Goal: Information Seeking & Learning: Learn about a topic

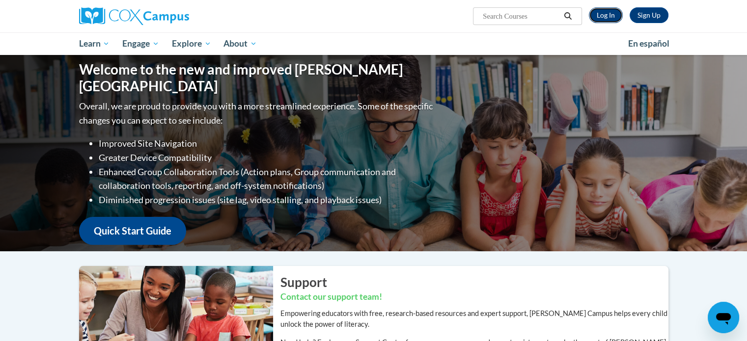
click at [609, 16] on link "Log In" at bounding box center [606, 15] width 34 height 16
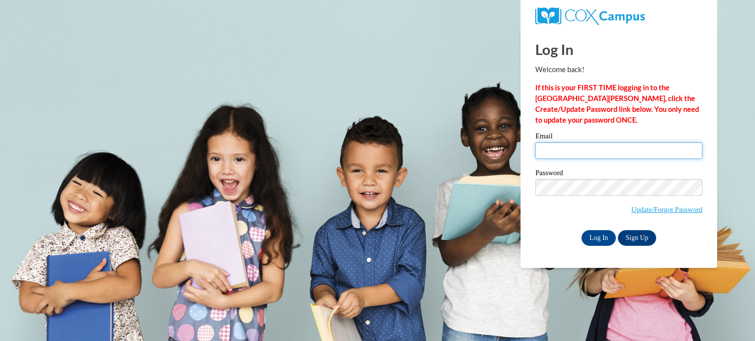
click at [590, 155] on input "Email" at bounding box center [618, 150] width 167 height 17
type input "aperri@kusd.edu"
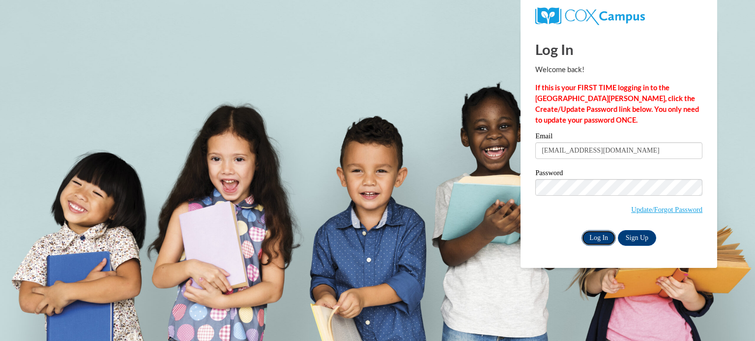
click at [593, 242] on input "Log In" at bounding box center [598, 238] width 34 height 16
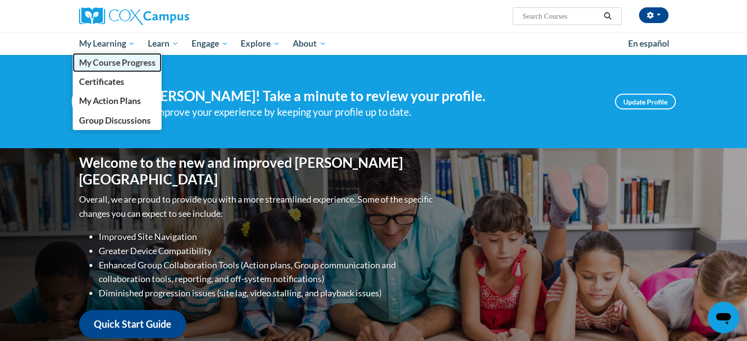
click at [93, 64] on span "My Course Progress" at bounding box center [117, 62] width 77 height 10
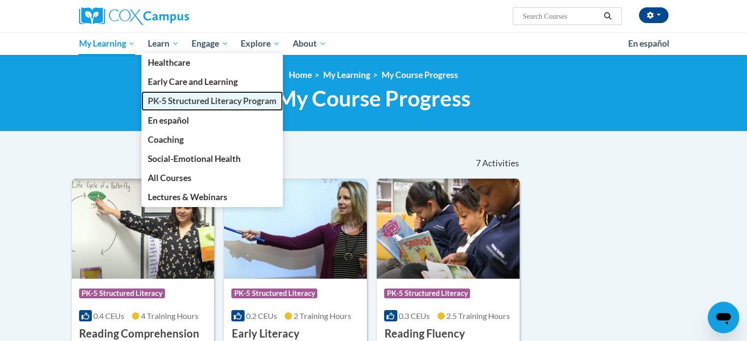
click at [165, 96] on span "PK-5 Structured Literacy Program" at bounding box center [212, 101] width 129 height 10
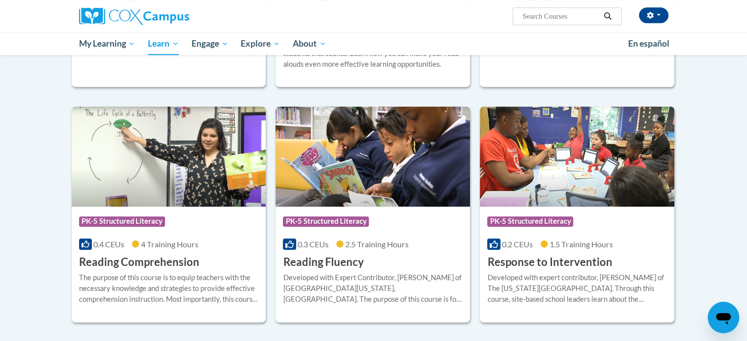
scroll to position [821, 0]
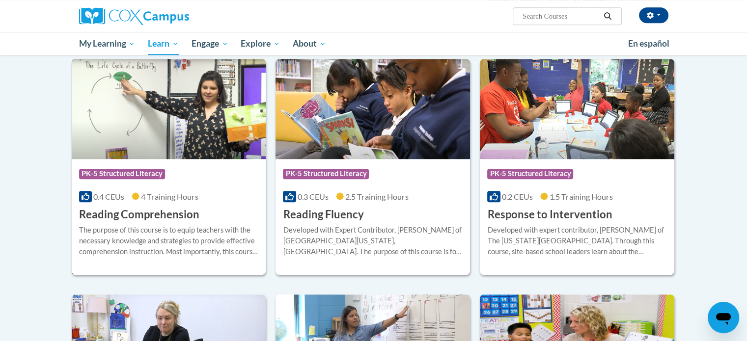
click at [157, 124] on img at bounding box center [169, 109] width 195 height 100
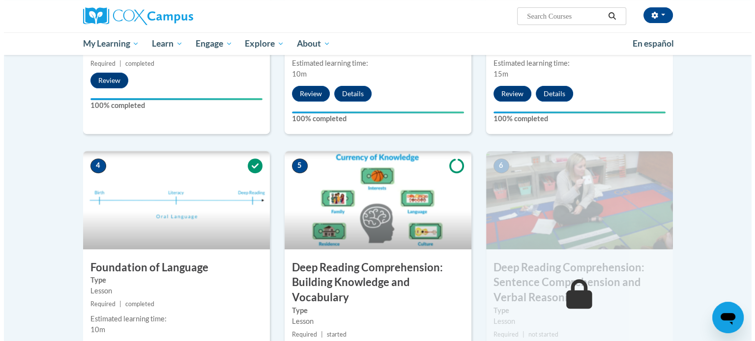
scroll to position [493, 0]
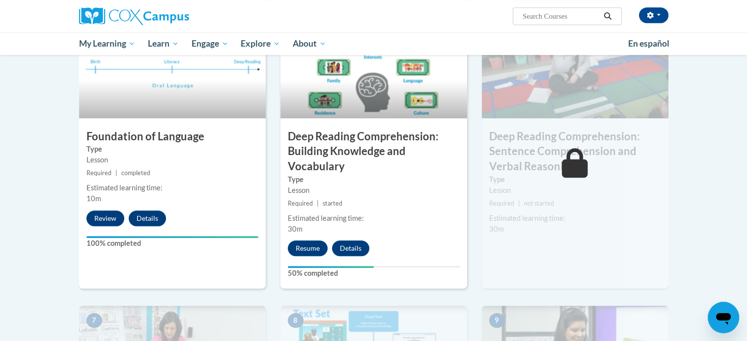
click at [529, 212] on div "6 Deep Reading Comprehension: Sentence Comprehension and Verbal Reasoning Type …" at bounding box center [575, 154] width 187 height 269
click at [514, 180] on label "Type" at bounding box center [575, 179] width 172 height 11
click at [298, 247] on button "Resume" at bounding box center [308, 249] width 40 height 16
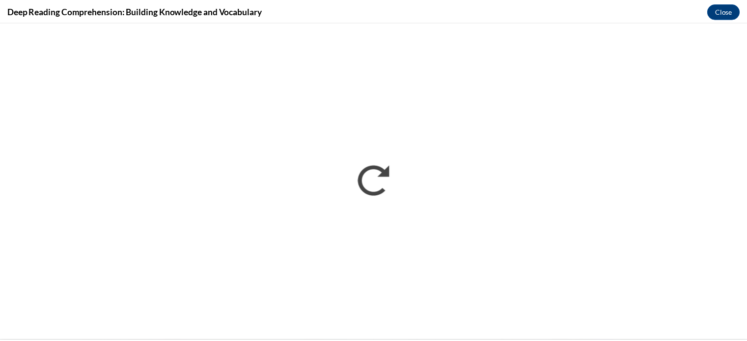
scroll to position [0, 0]
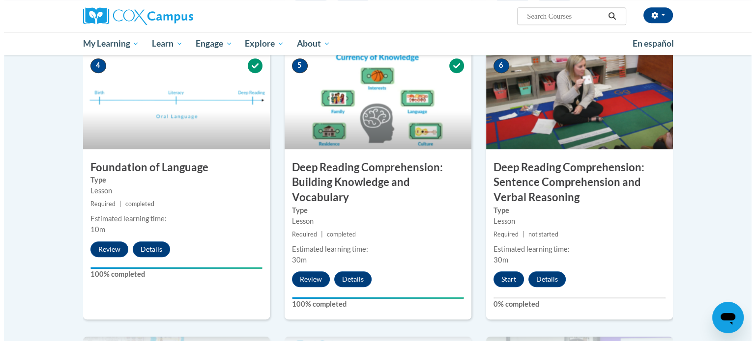
scroll to position [445, 0]
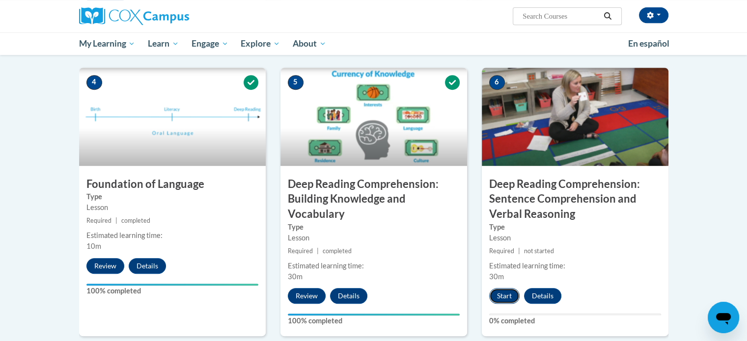
click at [507, 296] on button "Start" at bounding box center [504, 296] width 30 height 16
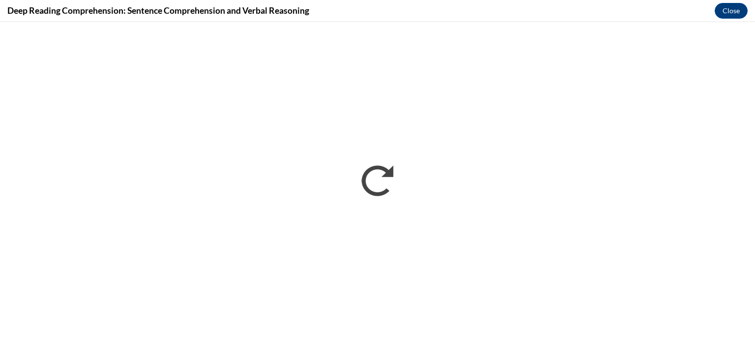
scroll to position [0, 0]
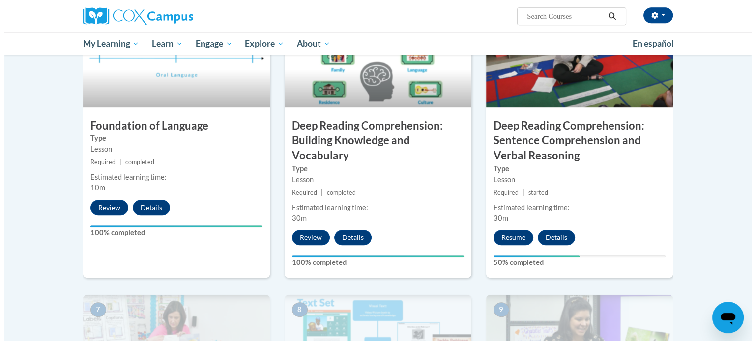
scroll to position [498, 0]
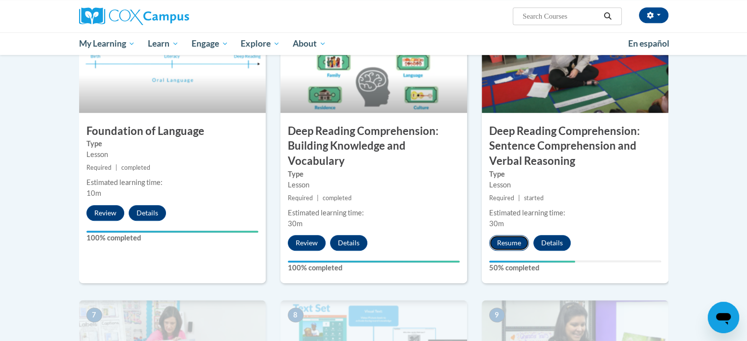
click at [505, 244] on button "Resume" at bounding box center [509, 243] width 40 height 16
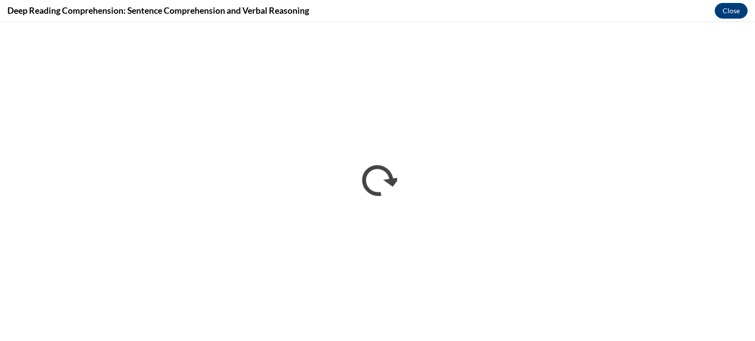
scroll to position [0, 0]
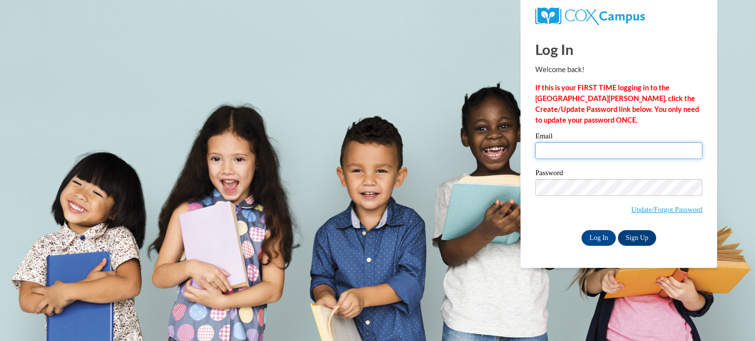
click at [578, 155] on input "Email" at bounding box center [618, 150] width 167 height 17
type input "aperri@kusd.edu"
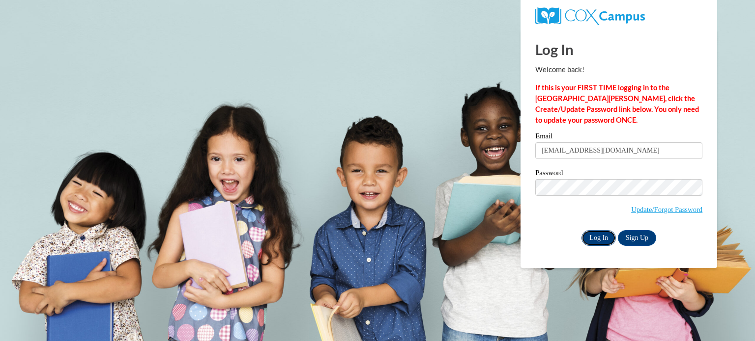
click at [594, 239] on input "Log In" at bounding box center [598, 238] width 34 height 16
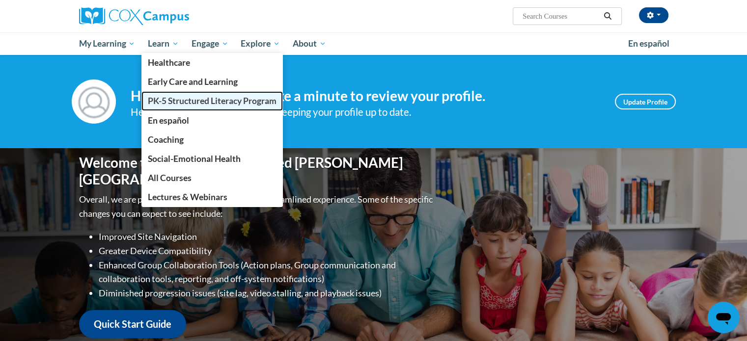
click at [164, 110] on link "PK-5 Structured Literacy Program" at bounding box center [213, 100] width 142 height 19
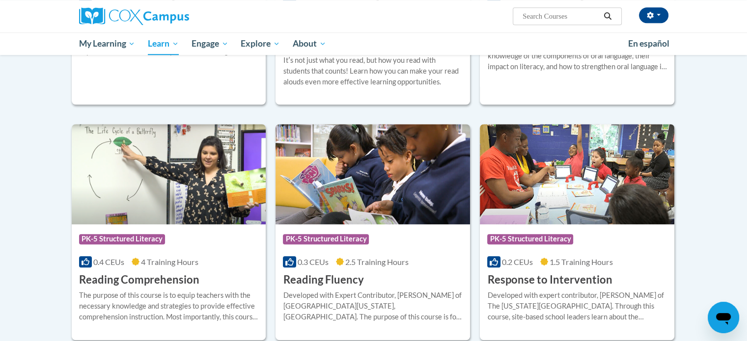
scroll to position [760, 0]
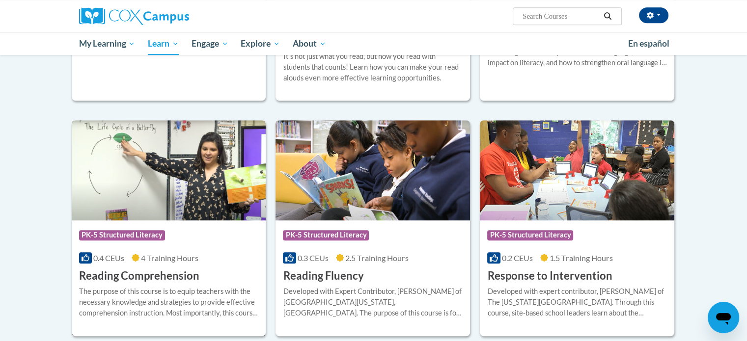
click at [98, 276] on h3 "Reading Comprehension" at bounding box center [139, 276] width 120 height 15
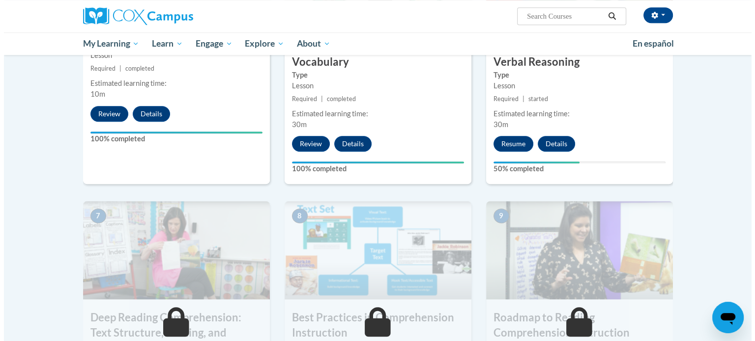
scroll to position [588, 0]
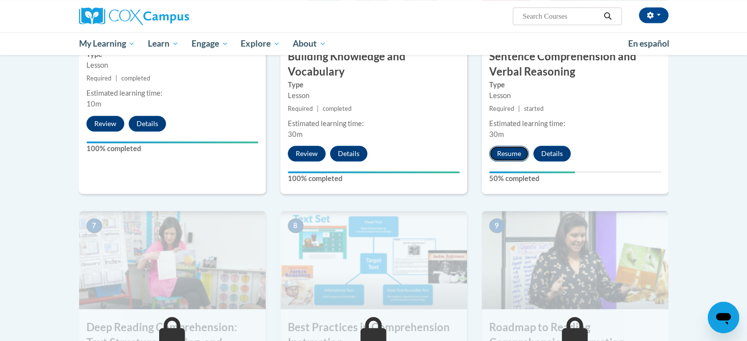
click at [506, 155] on button "Resume" at bounding box center [509, 154] width 40 height 16
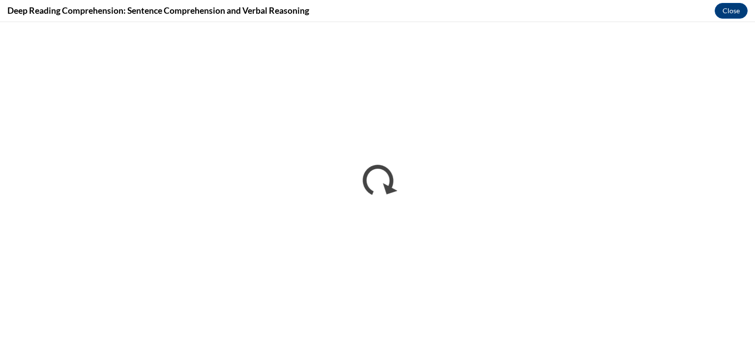
scroll to position [0, 0]
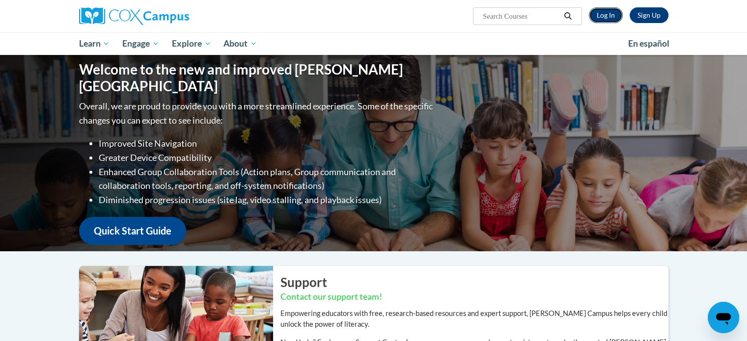
click at [604, 17] on link "Log In" at bounding box center [606, 15] width 34 height 16
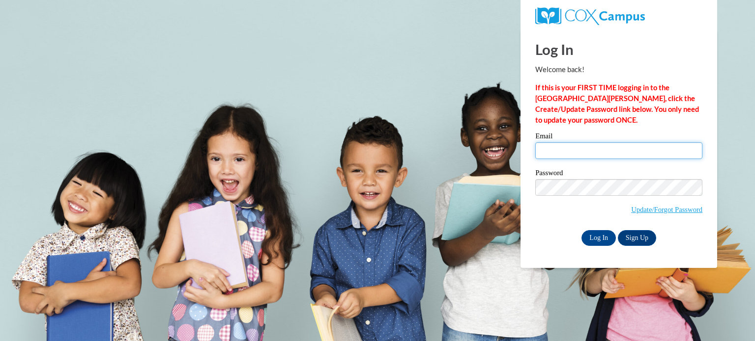
click at [591, 155] on input "Email" at bounding box center [618, 150] width 167 height 17
type input "[EMAIL_ADDRESS][DOMAIN_NAME]"
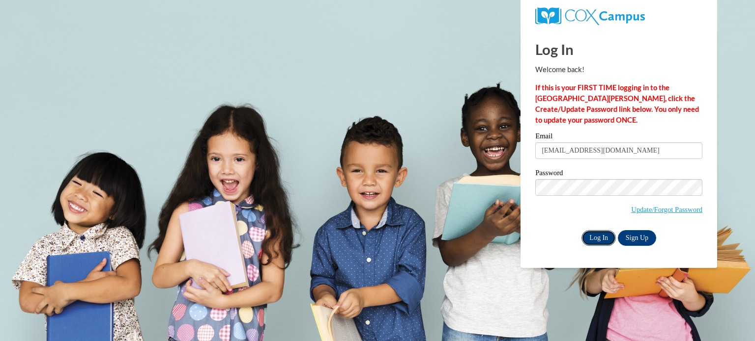
click at [592, 240] on input "Log In" at bounding box center [598, 238] width 34 height 16
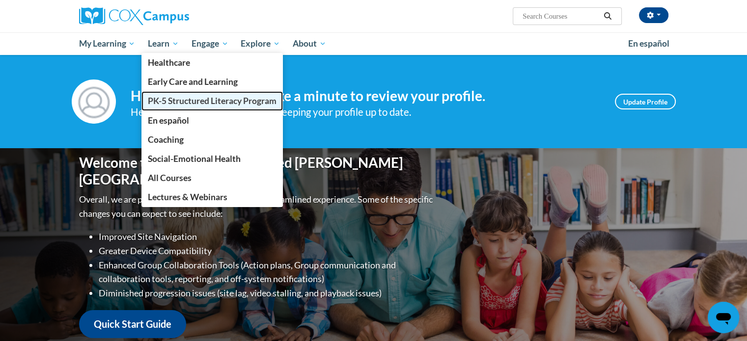
click at [167, 110] on link "PK-5 Structured Literacy Program" at bounding box center [213, 100] width 142 height 19
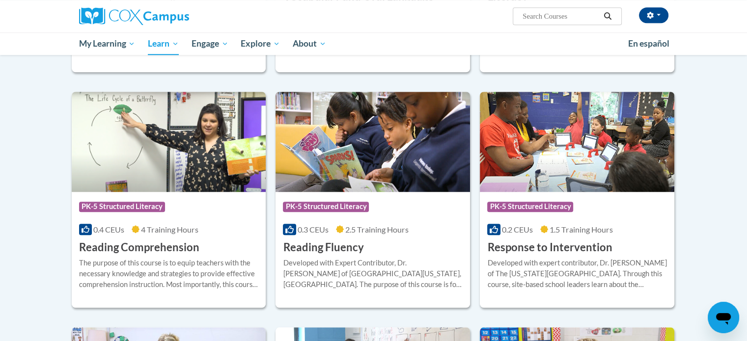
scroll to position [794, 0]
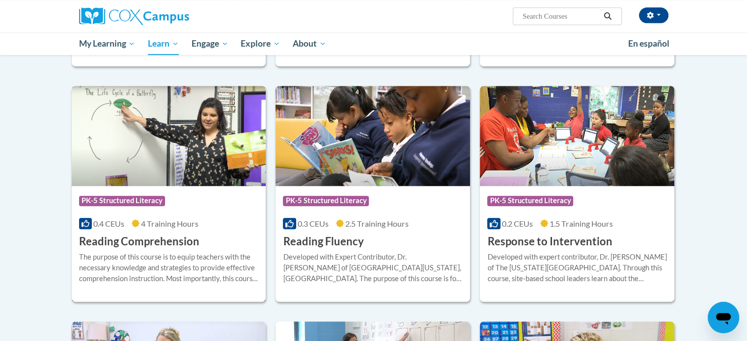
click at [154, 245] on h3 "Reading Comprehension" at bounding box center [139, 241] width 120 height 15
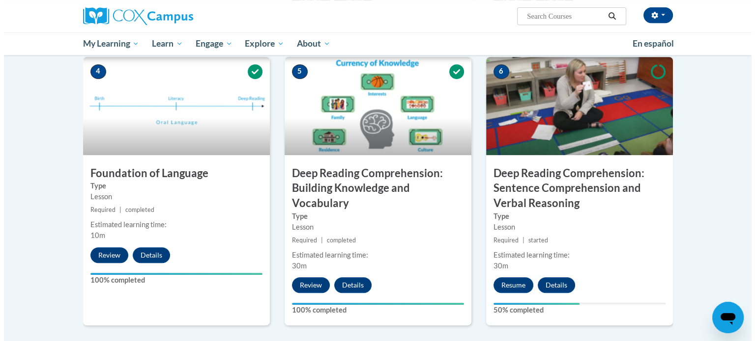
scroll to position [493, 0]
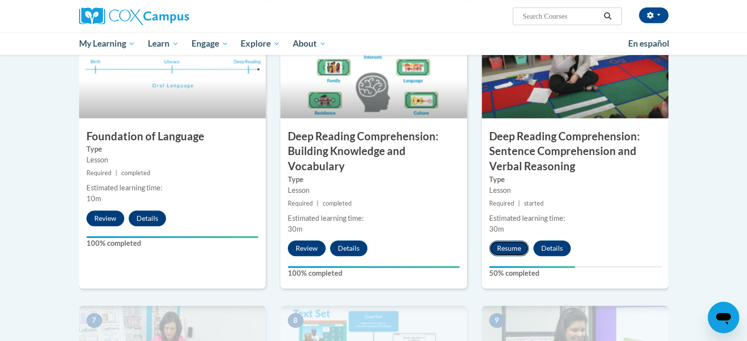
click at [503, 250] on button "Resume" at bounding box center [509, 249] width 40 height 16
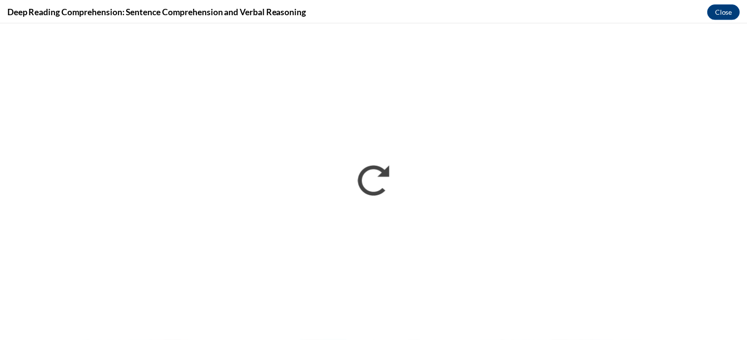
scroll to position [0, 0]
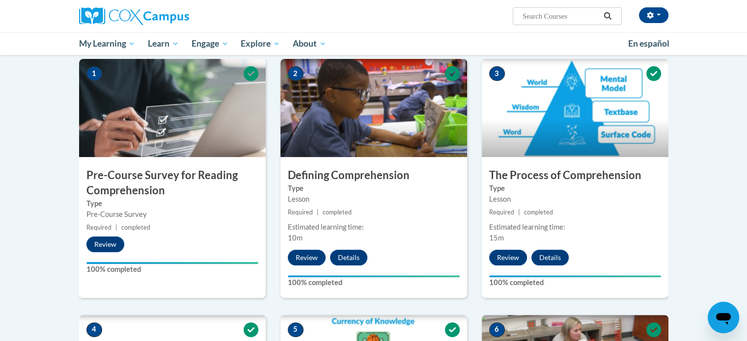
scroll to position [229, 0]
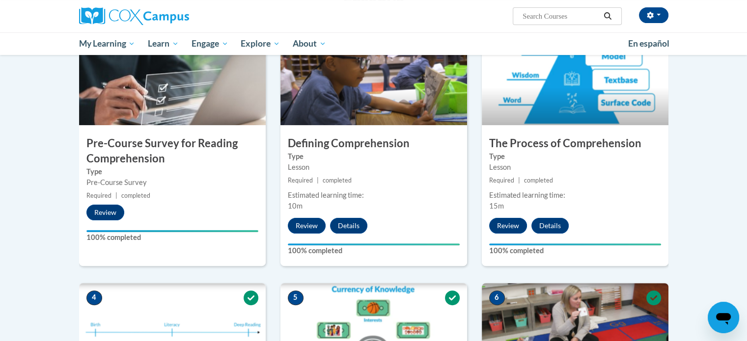
drag, startPoint x: 744, startPoint y: 95, endPoint x: 741, endPoint y: 116, distance: 21.8
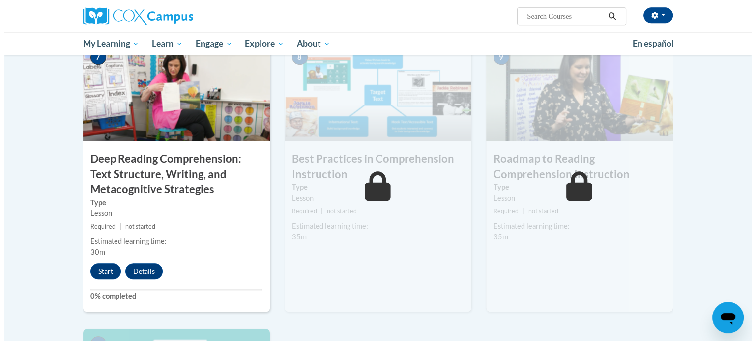
scroll to position [708, 0]
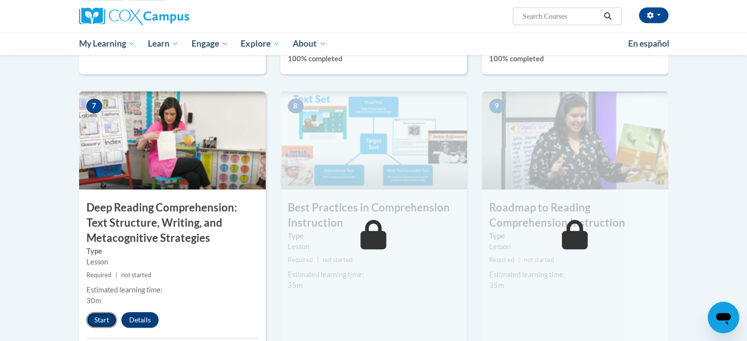
click at [98, 319] on button "Start" at bounding box center [101, 320] width 30 height 16
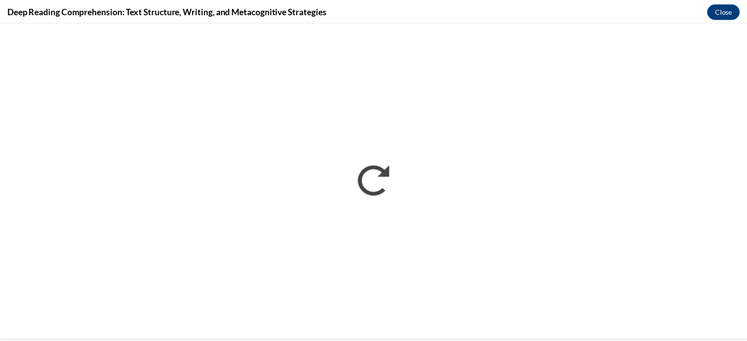
scroll to position [0, 0]
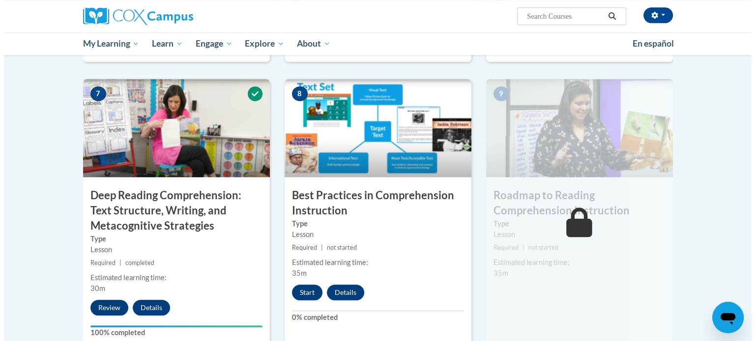
scroll to position [727, 0]
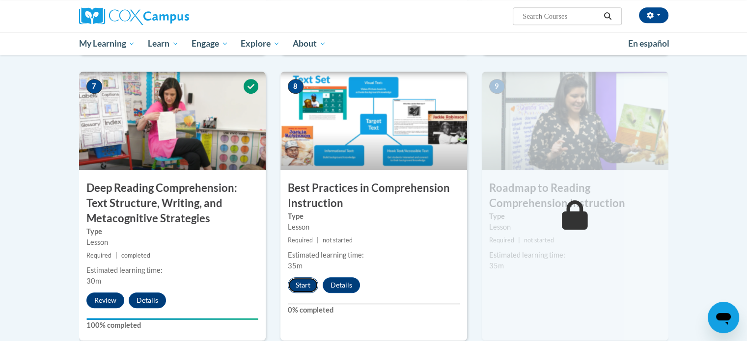
click at [296, 283] on button "Start" at bounding box center [303, 286] width 30 height 16
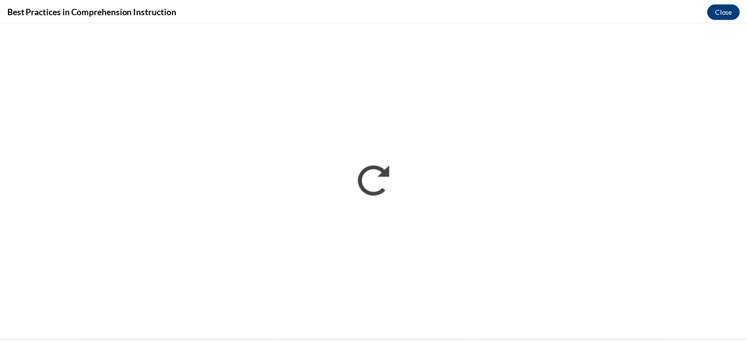
scroll to position [0, 0]
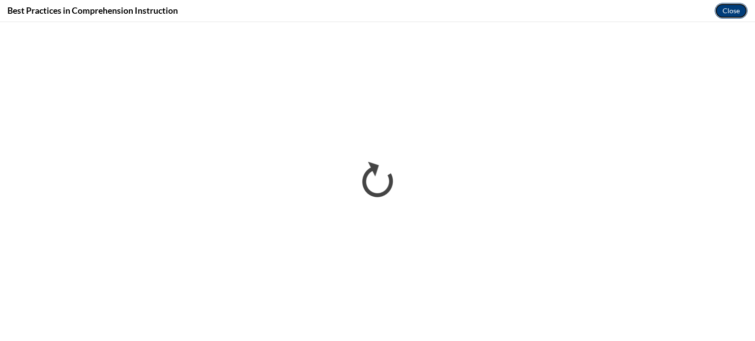
click at [729, 11] on button "Close" at bounding box center [730, 11] width 33 height 16
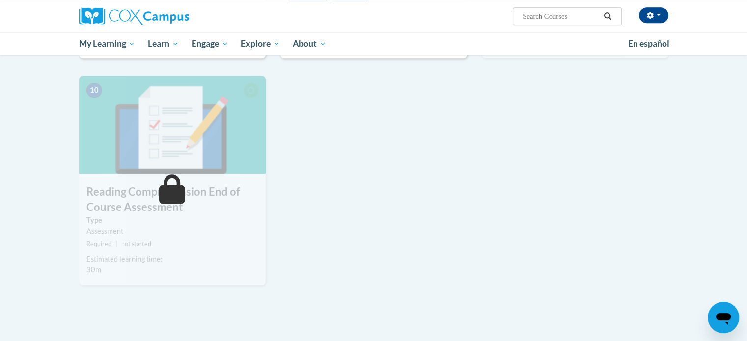
scroll to position [1012, 0]
